Goal: Task Accomplishment & Management: Manage account settings

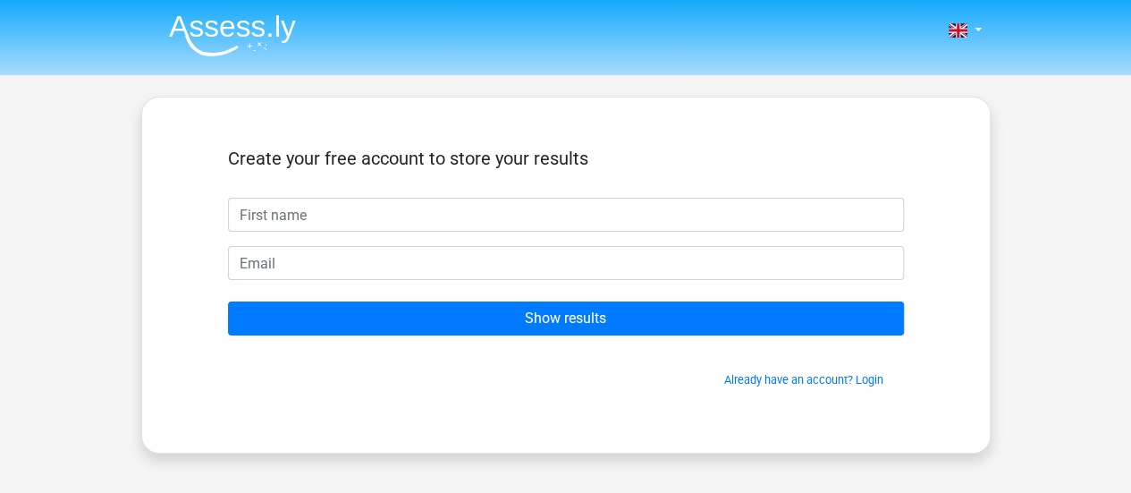
click at [354, 215] on input "text" at bounding box center [566, 215] width 676 height 34
type input "Diletta"
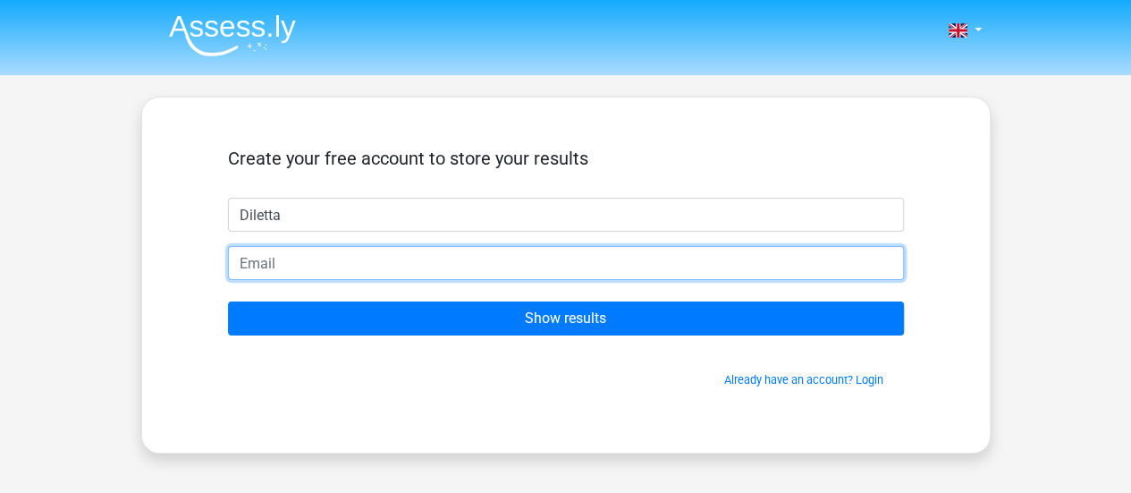
click at [336, 262] on input "email" at bounding box center [566, 263] width 676 height 34
type input "dilly2025@libero.it"
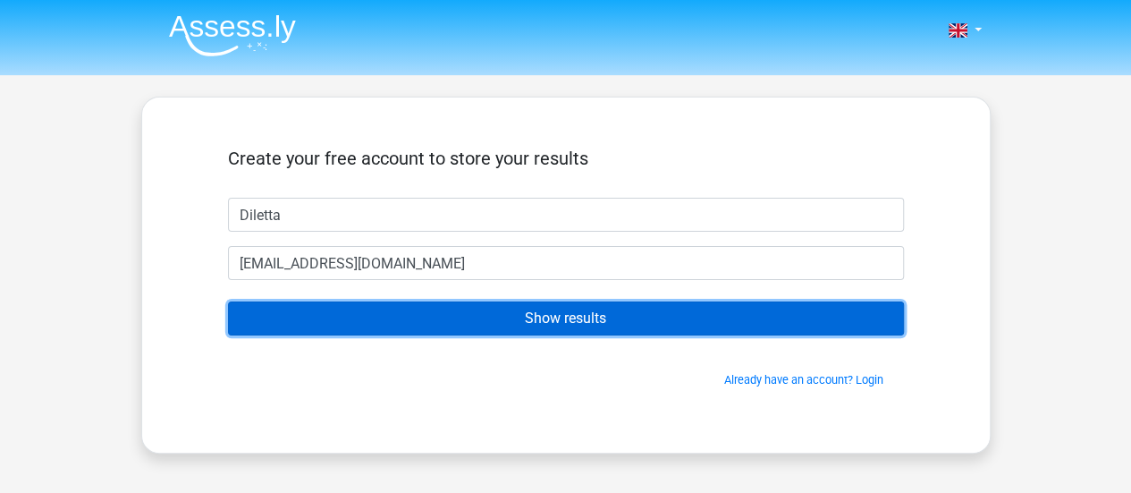
click at [546, 319] on input "Show results" at bounding box center [566, 318] width 676 height 34
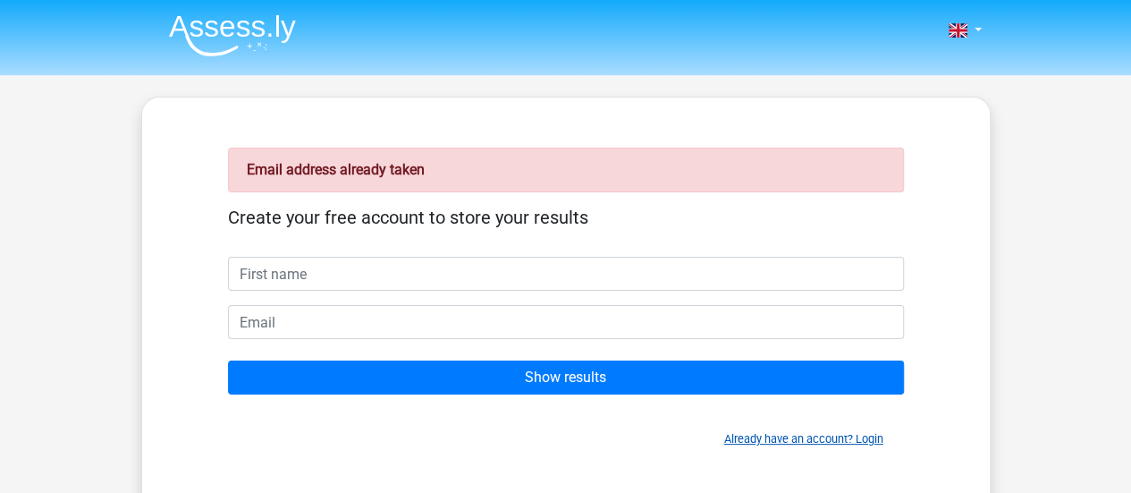
click at [851, 439] on link "Already have an account? Login" at bounding box center [803, 438] width 159 height 13
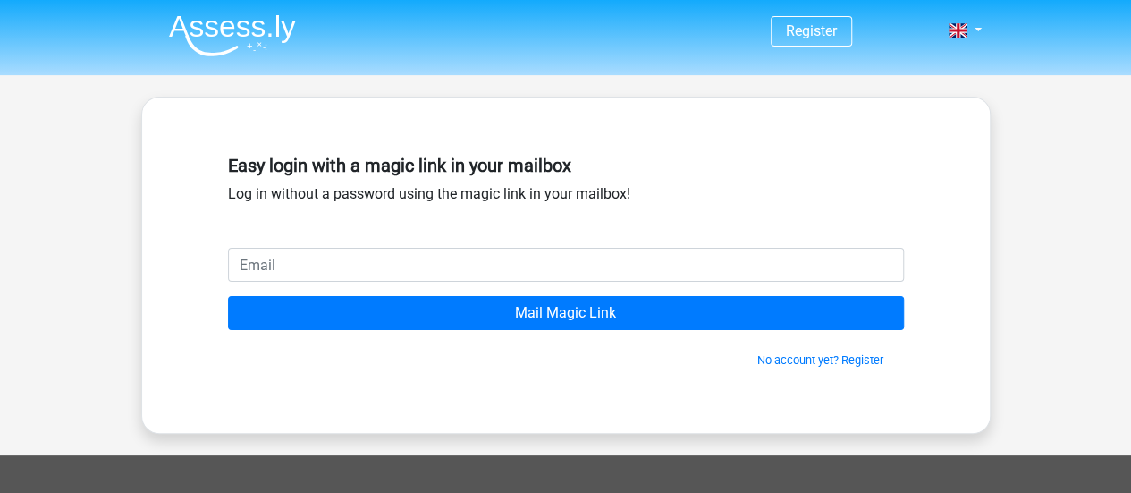
click at [380, 267] on input "email" at bounding box center [566, 265] width 676 height 34
type input "[EMAIL_ADDRESS][DOMAIN_NAME]"
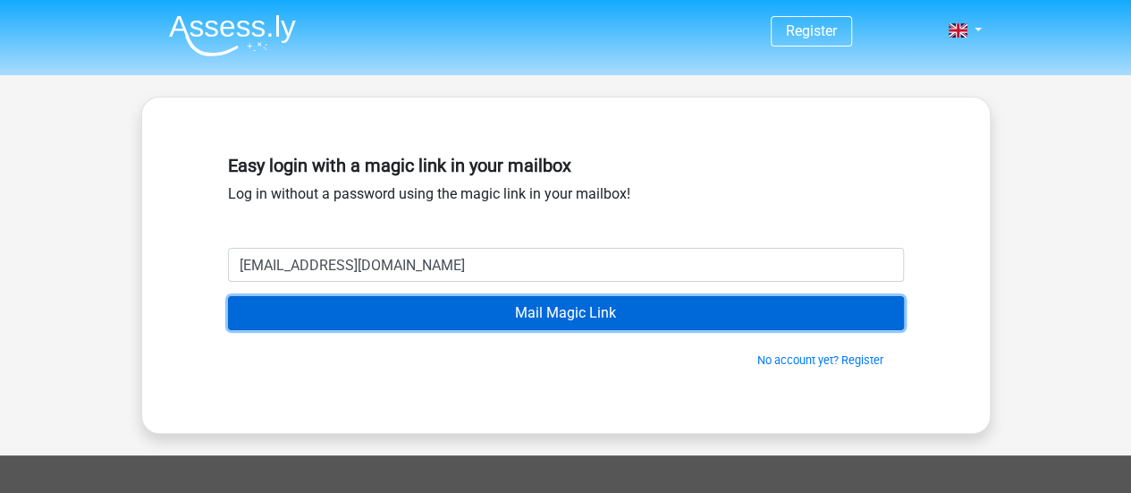
click at [526, 317] on input "Mail Magic Link" at bounding box center [566, 313] width 676 height 34
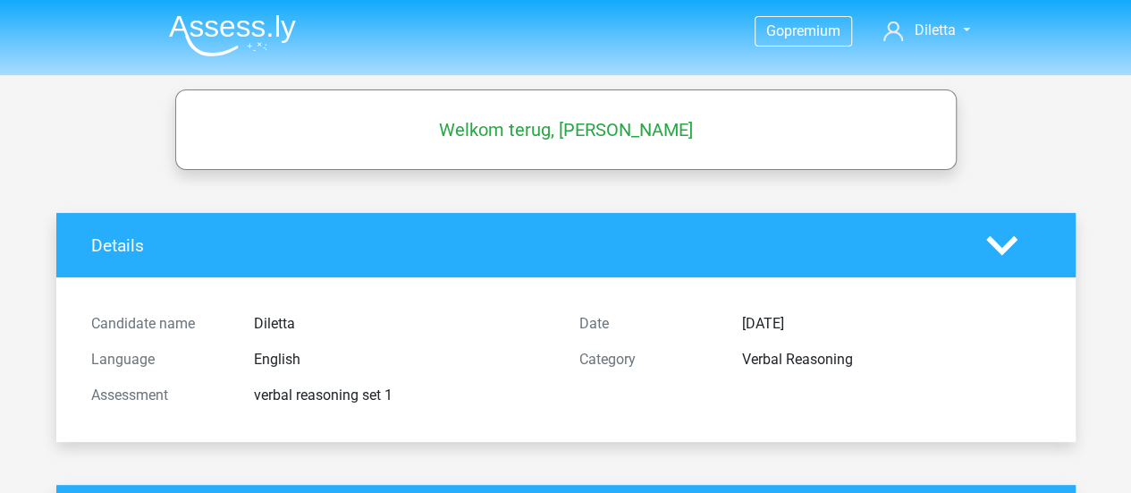
click at [998, 242] on icon at bounding box center [1002, 245] width 31 height 31
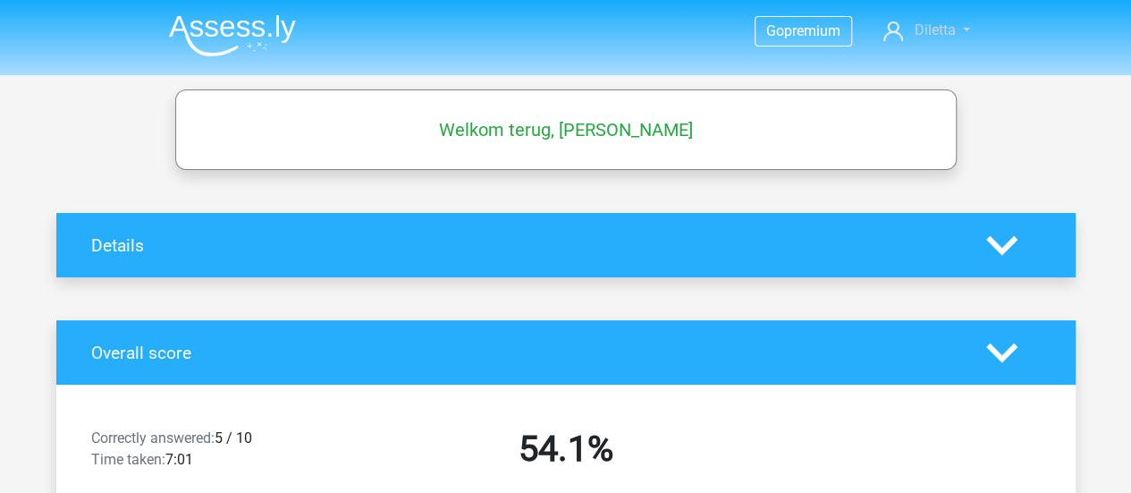
click at [940, 26] on span "Diletta" at bounding box center [934, 29] width 41 height 17
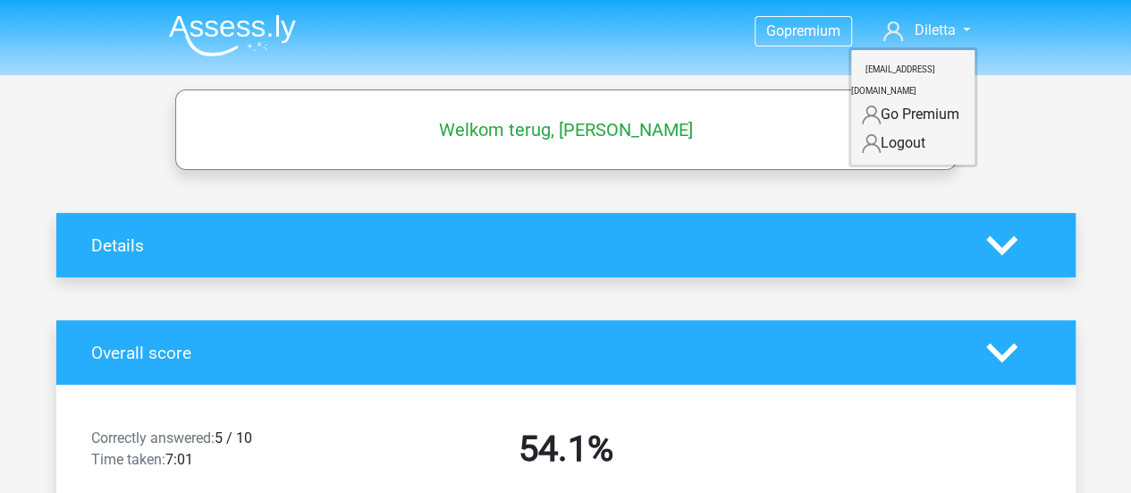
click at [992, 249] on icon at bounding box center [1002, 245] width 31 height 31
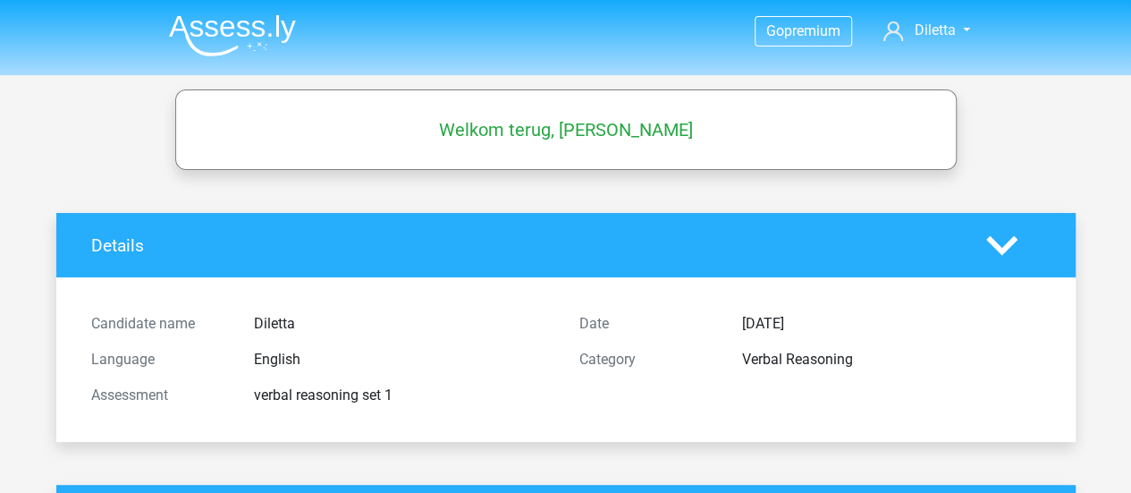
click at [351, 400] on div "verbal reasoning set 1" at bounding box center [404, 395] width 326 height 21
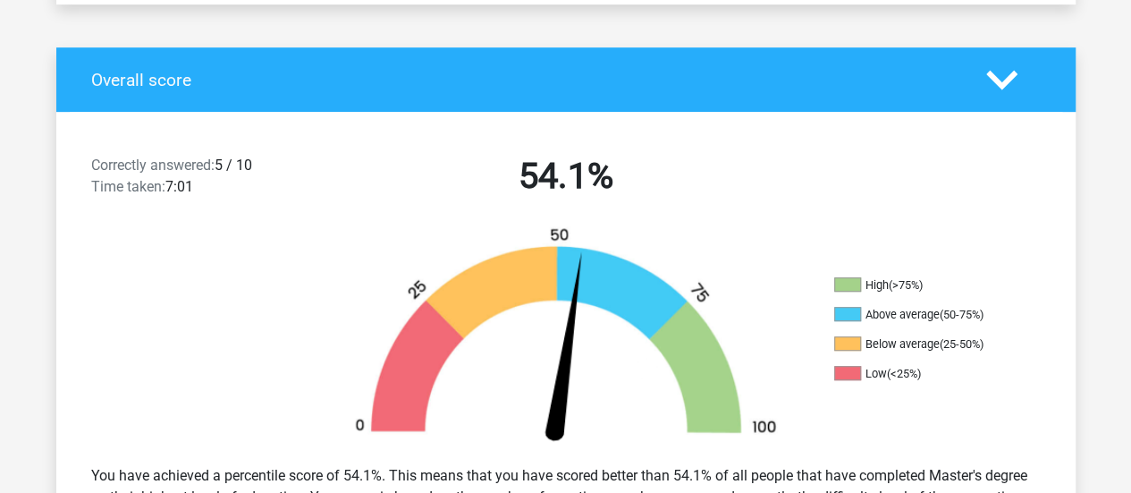
scroll to position [453, 0]
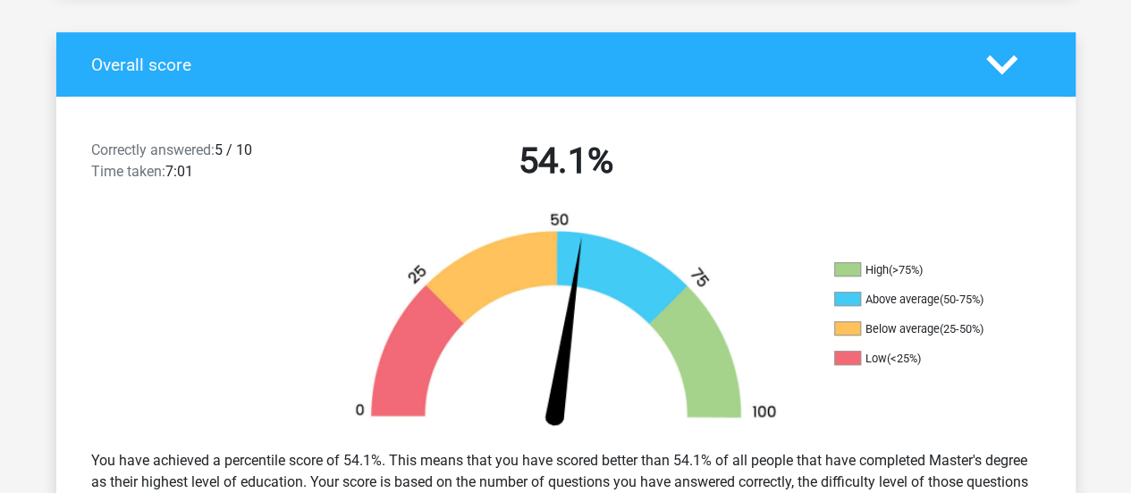
click at [996, 60] on polygon at bounding box center [1002, 65] width 31 height 20
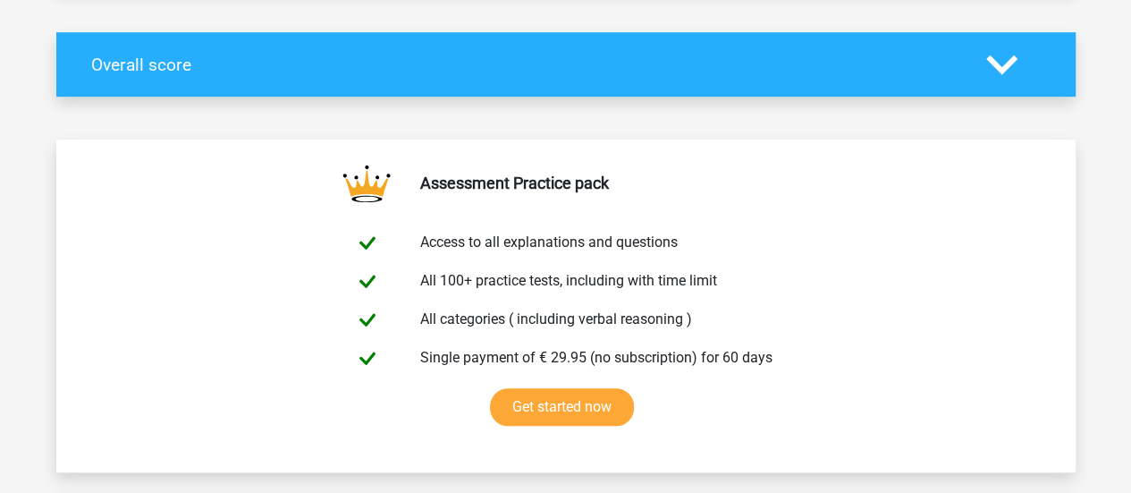
click at [996, 57] on icon at bounding box center [1002, 64] width 31 height 31
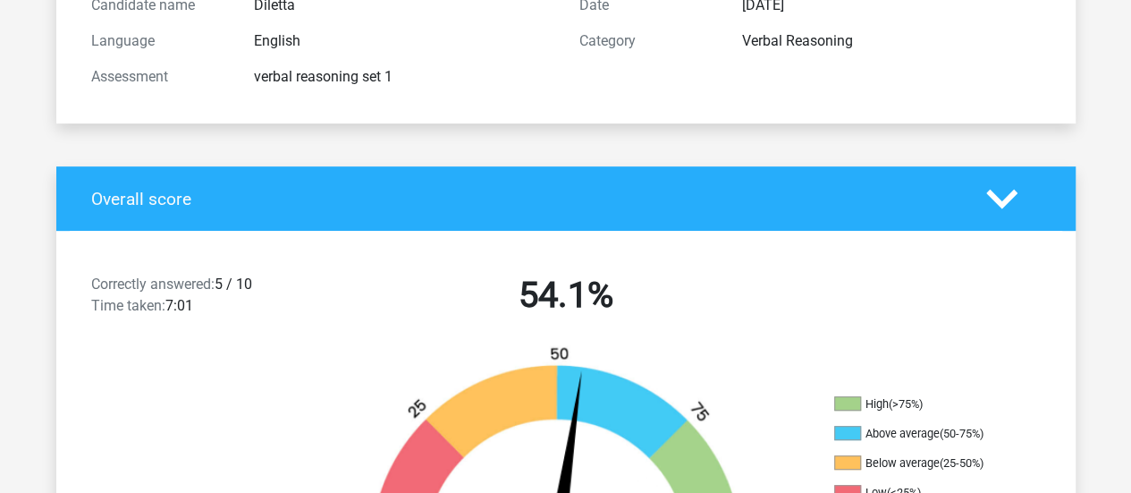
scroll to position [0, 0]
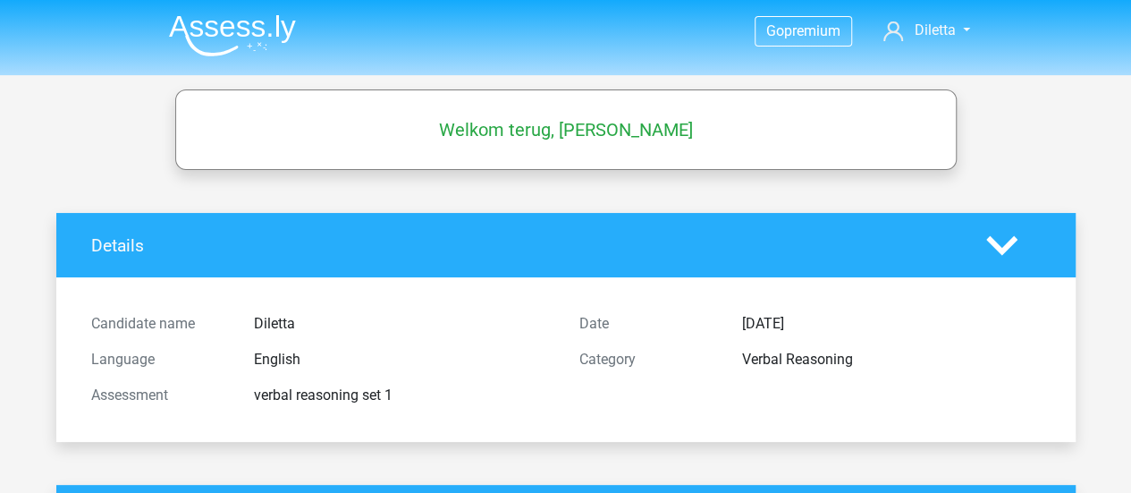
click at [534, 125] on h5 "Welkom terug, Diletta" at bounding box center [566, 129] width 764 height 21
click at [919, 33] on span "Diletta" at bounding box center [934, 29] width 41 height 17
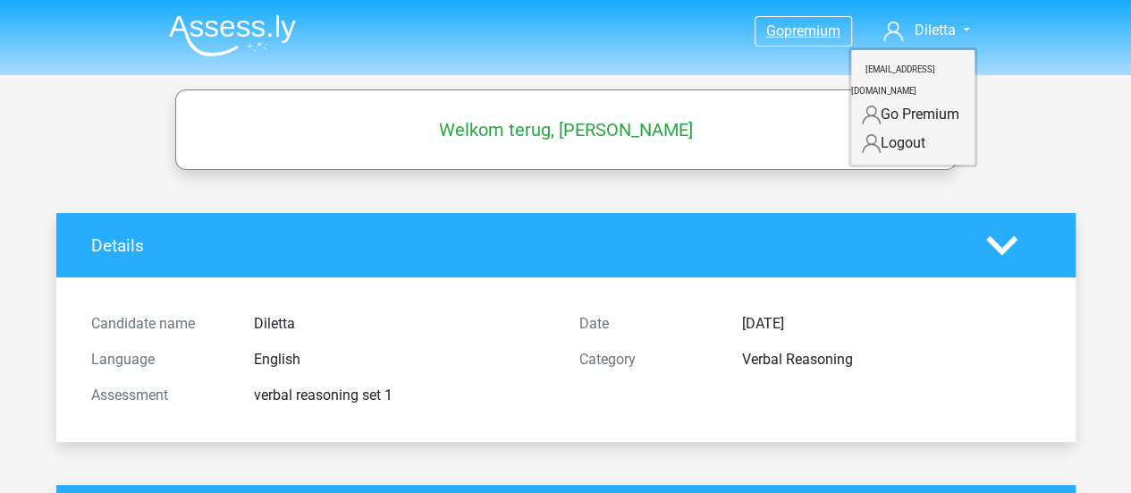
click at [815, 31] on span "premium" at bounding box center [812, 30] width 56 height 17
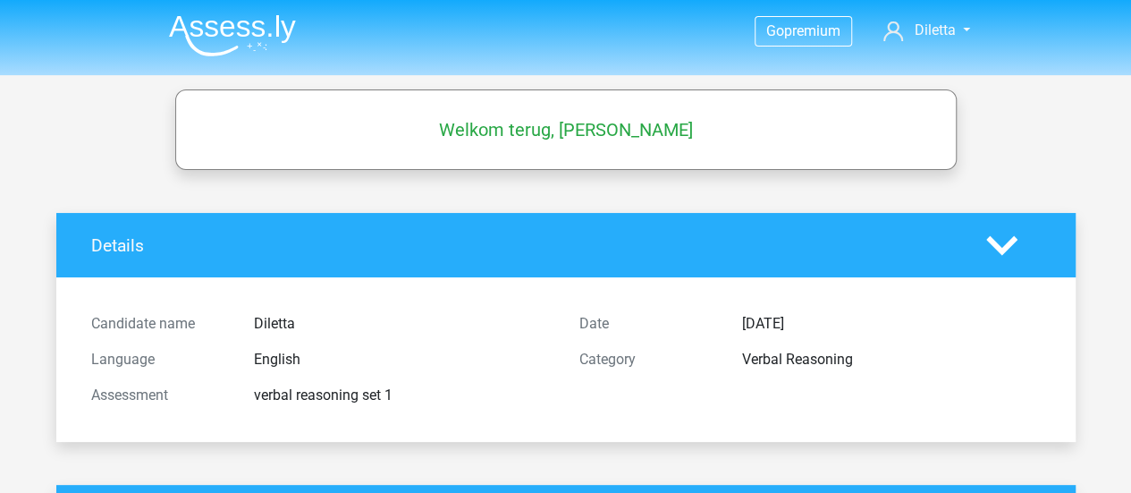
drag, startPoint x: 259, startPoint y: 322, endPoint x: 249, endPoint y: 133, distance: 189.0
click at [259, 313] on div "Diletta" at bounding box center [404, 323] width 326 height 21
